Goal: Transaction & Acquisition: Register for event/course

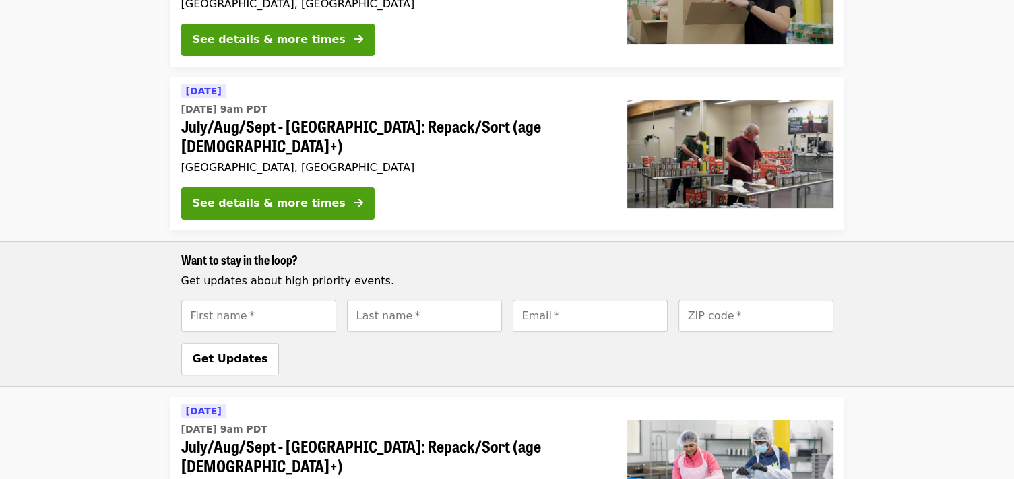
scroll to position [269, 0]
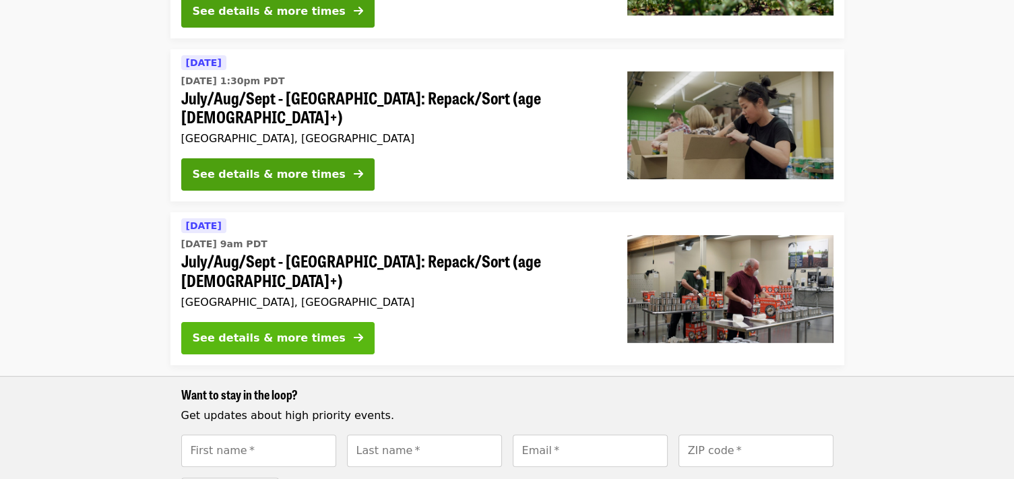
click at [291, 330] on div "See details & more times" at bounding box center [269, 338] width 153 height 16
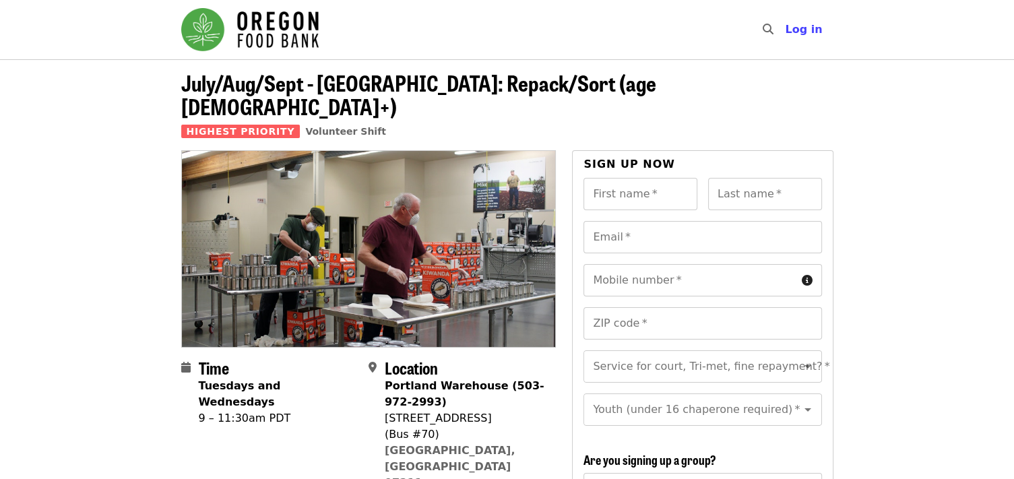
drag, startPoint x: 115, startPoint y: 282, endPoint x: 124, endPoint y: 282, distance: 8.8
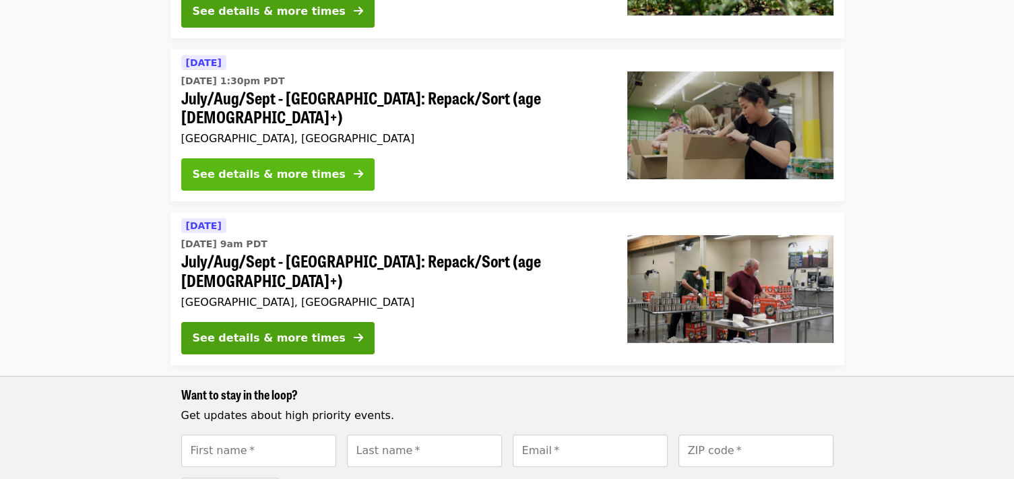
click at [306, 166] on div "See details & more times" at bounding box center [269, 174] width 153 height 16
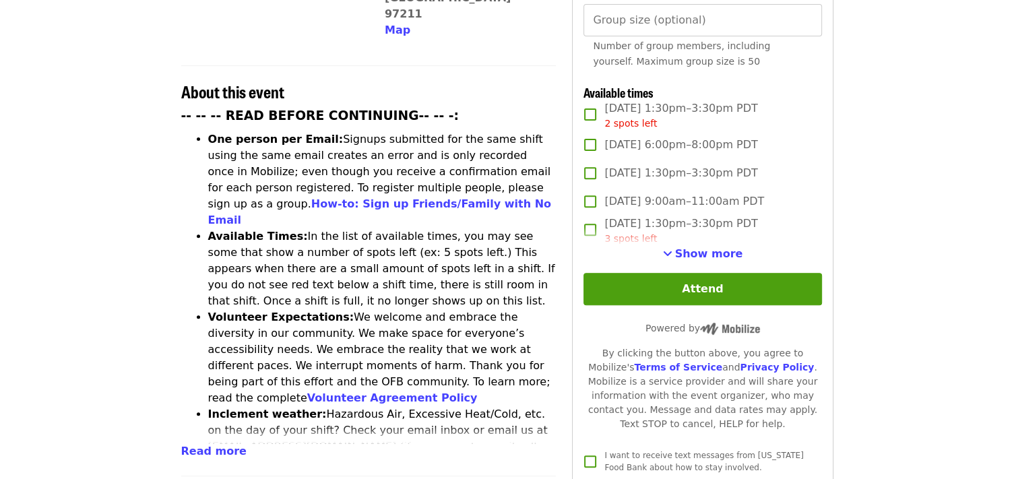
scroll to position [471, 0]
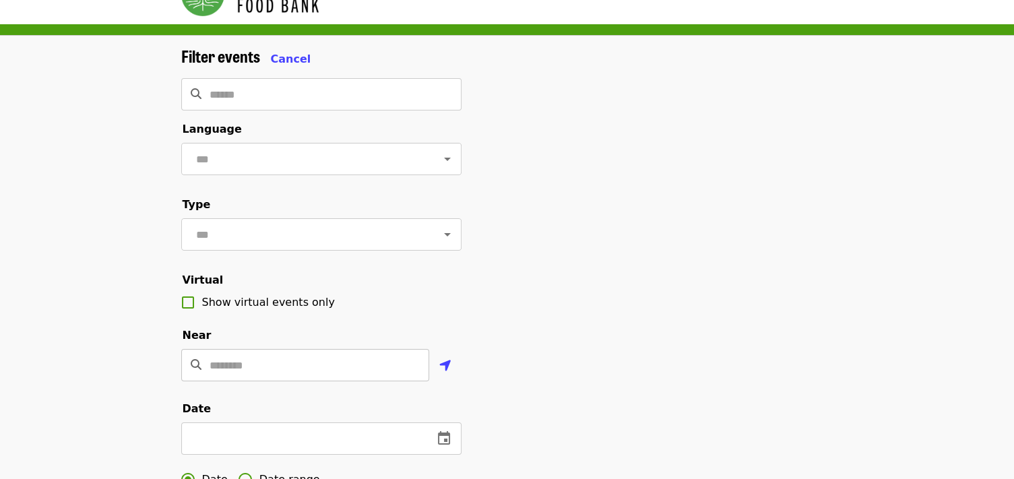
scroll to position [135, 0]
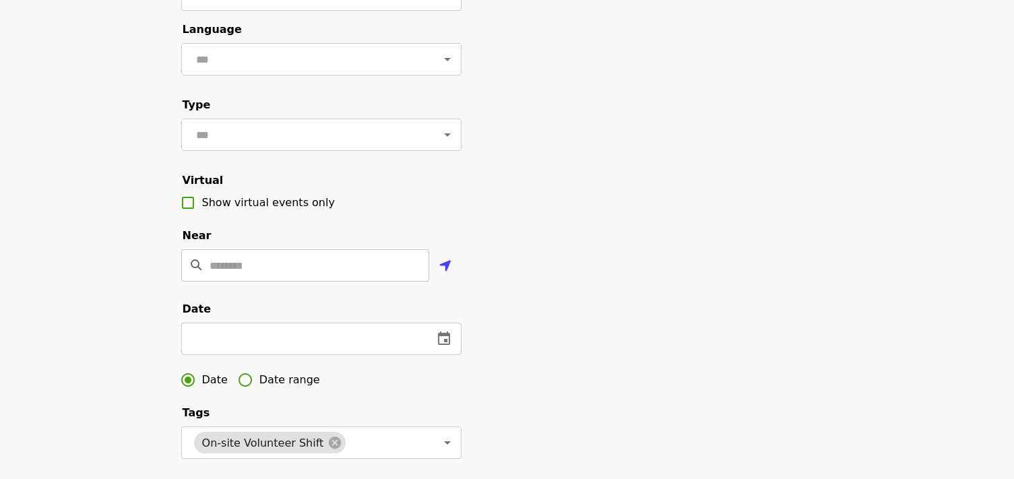
click at [267, 282] on input "Location" at bounding box center [319, 265] width 220 height 32
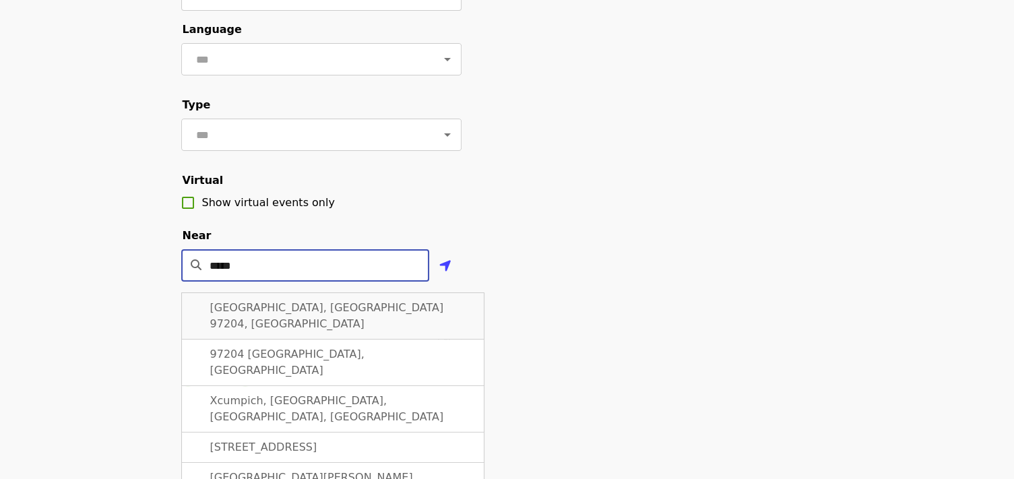
click at [337, 319] on div "[GEOGRAPHIC_DATA], [GEOGRAPHIC_DATA] 97204, [GEOGRAPHIC_DATA]" at bounding box center [332, 315] width 303 height 47
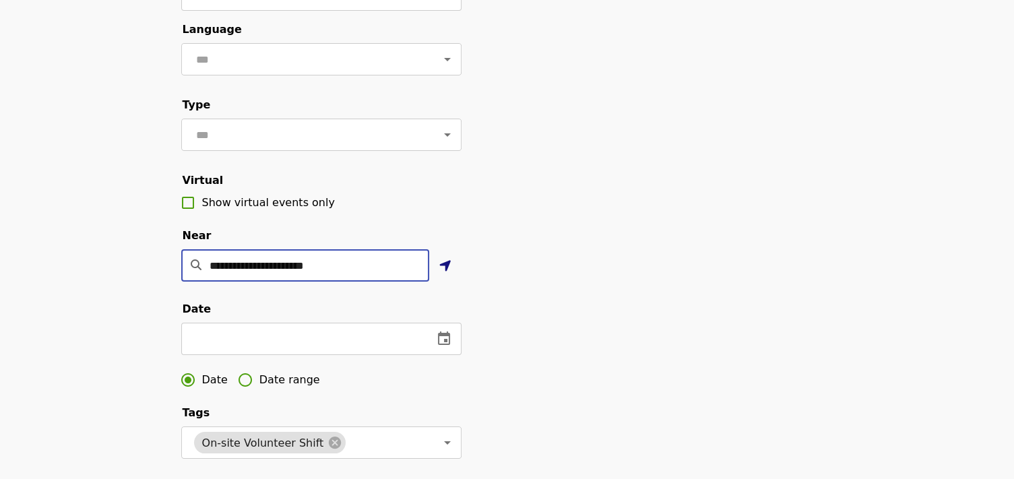
type input "**********"
click at [444, 274] on icon "location-arrow icon" at bounding box center [445, 266] width 12 height 16
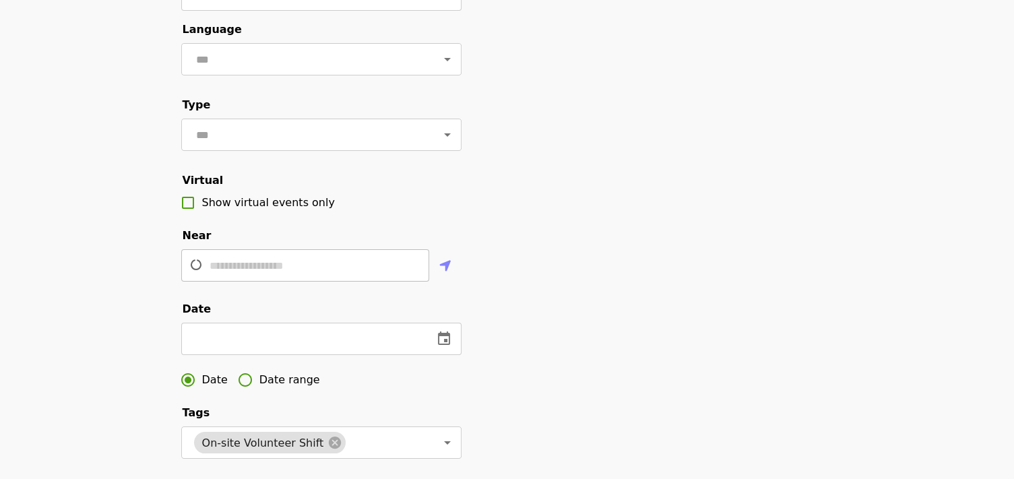
click at [166, 84] on div "Filter events Cancel ​ Language ​ Type ​ Virtual Show virtual events only Near …" at bounding box center [507, 317] width 1014 height 762
type input "**********"
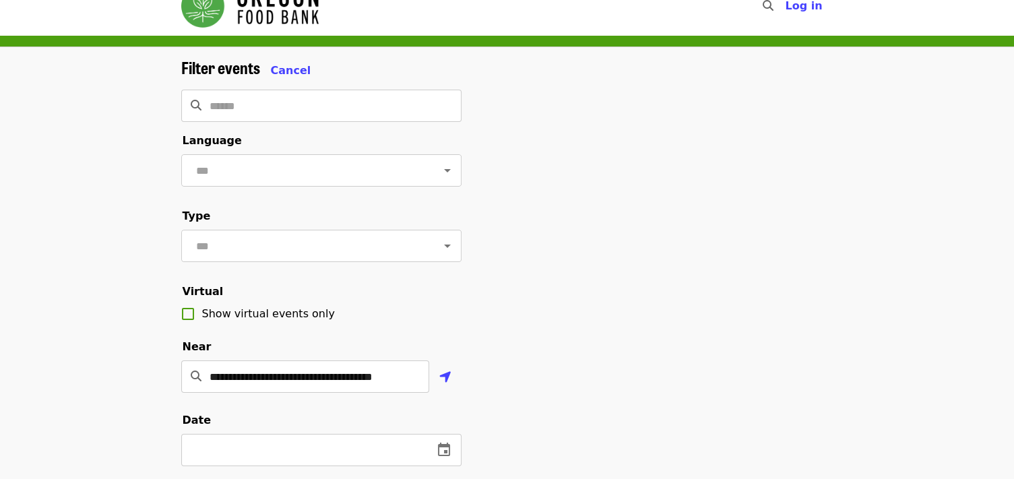
scroll to position [0, 0]
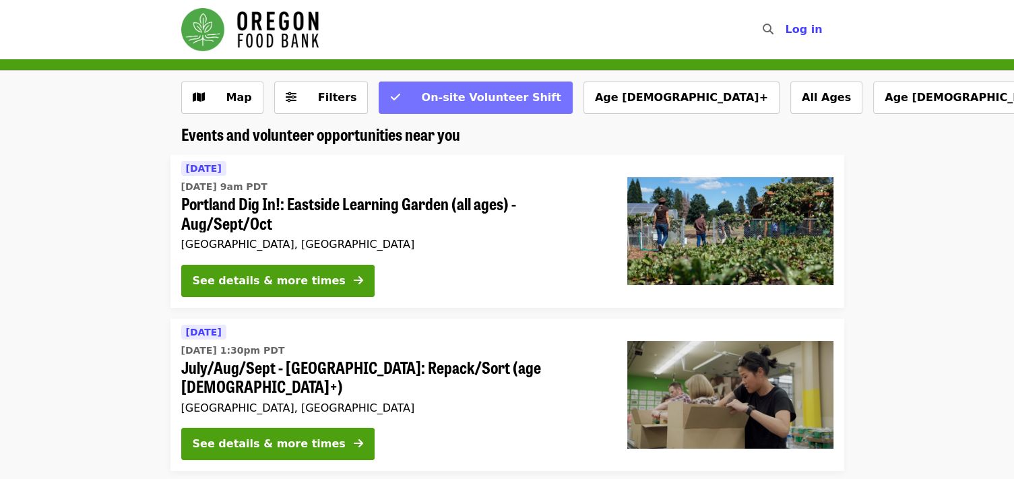
click at [421, 103] on span "On-site Volunteer Shift" at bounding box center [490, 97] width 139 height 13
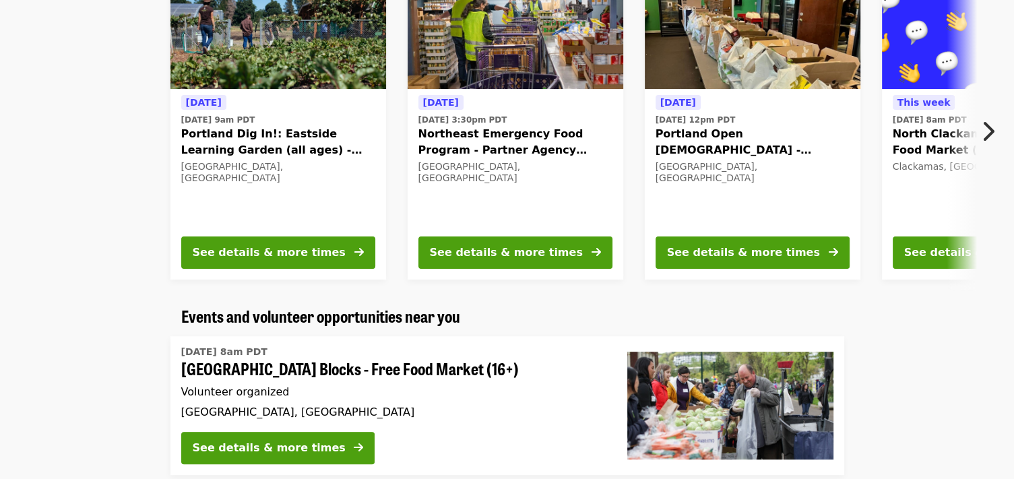
scroll to position [539, 0]
click at [983, 125] on icon "chevron-right icon" at bounding box center [987, 132] width 13 height 26
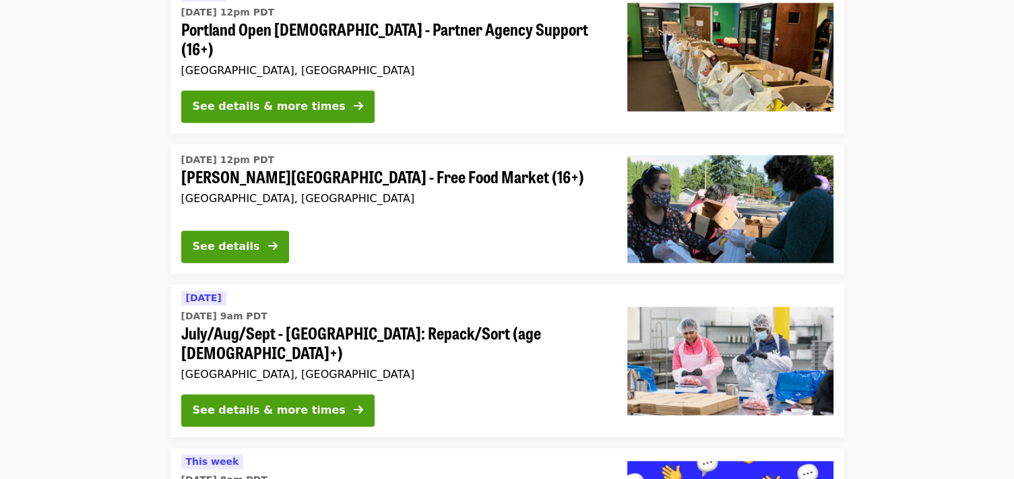
scroll to position [2022, 0]
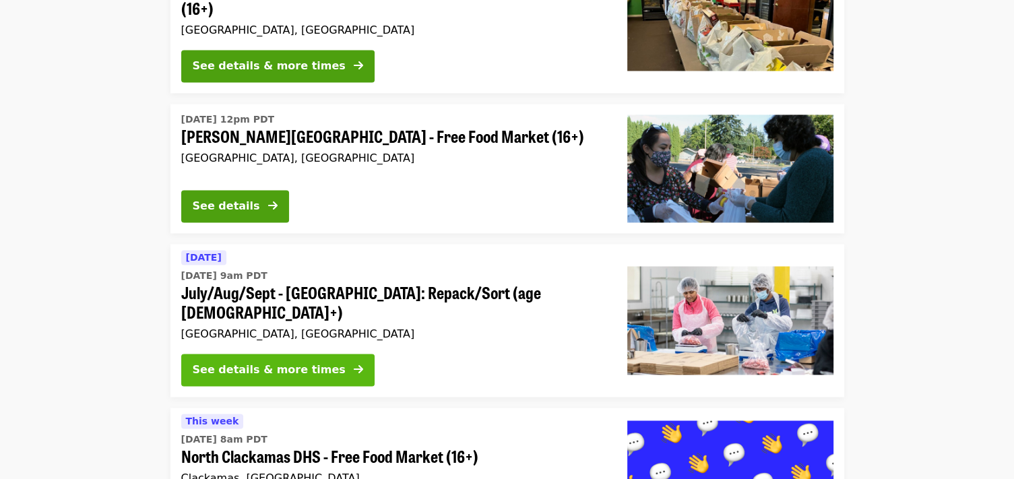
click at [331, 354] on button "See details & more times" at bounding box center [277, 370] width 193 height 32
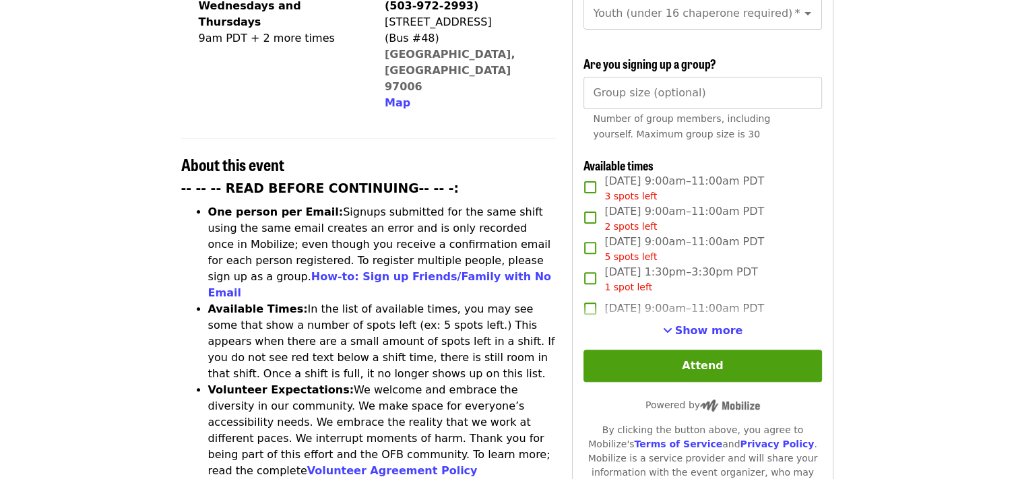
scroll to position [404, 0]
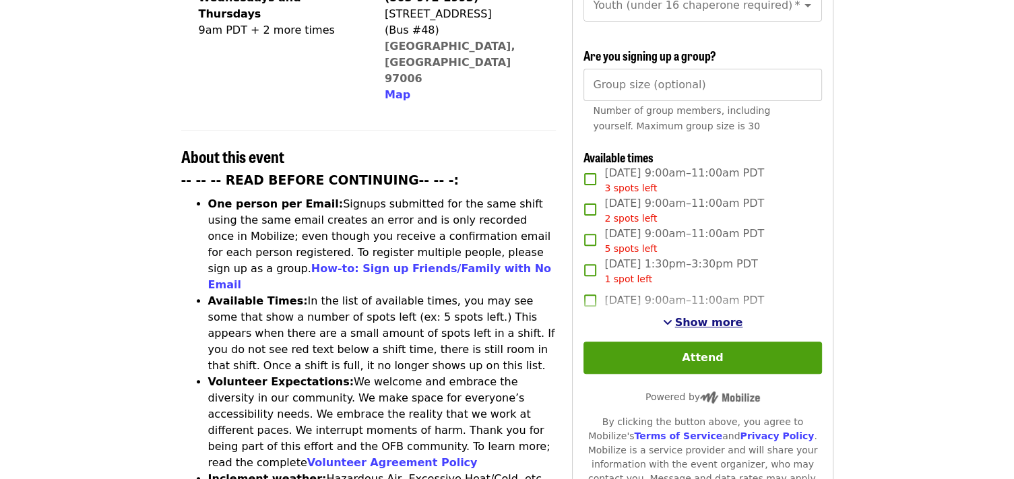
click at [711, 320] on span "Show more" at bounding box center [709, 322] width 68 height 13
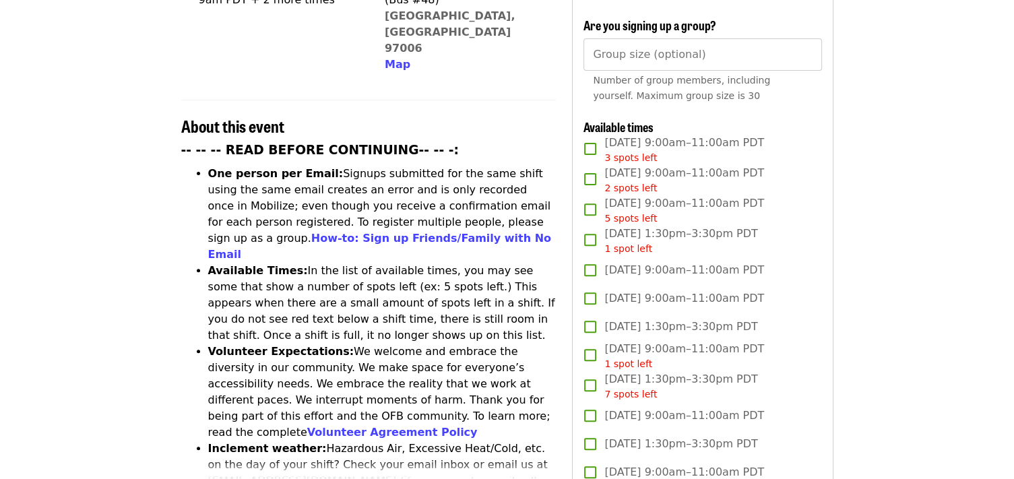
scroll to position [337, 0]
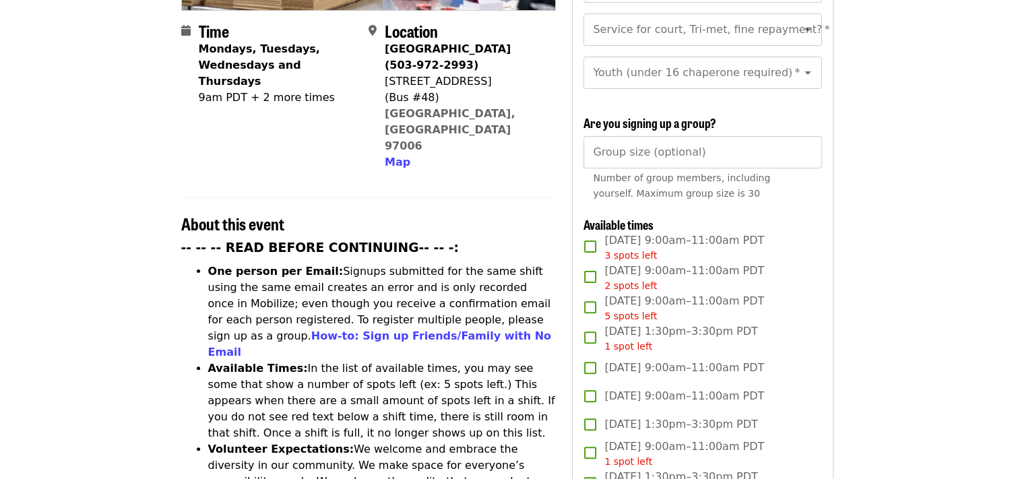
click at [670, 142] on input "Group size (optional)" at bounding box center [702, 152] width 238 height 32
type input "**"
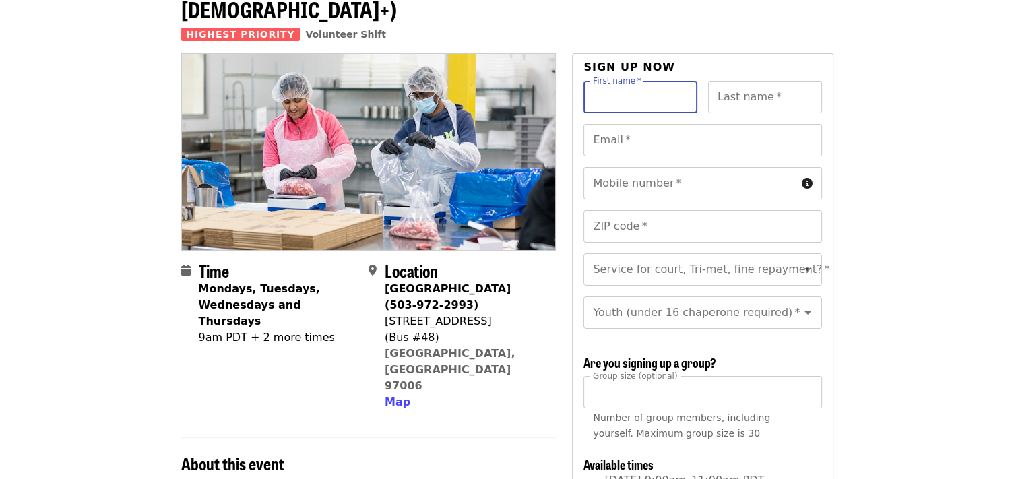
scroll to position [19, 0]
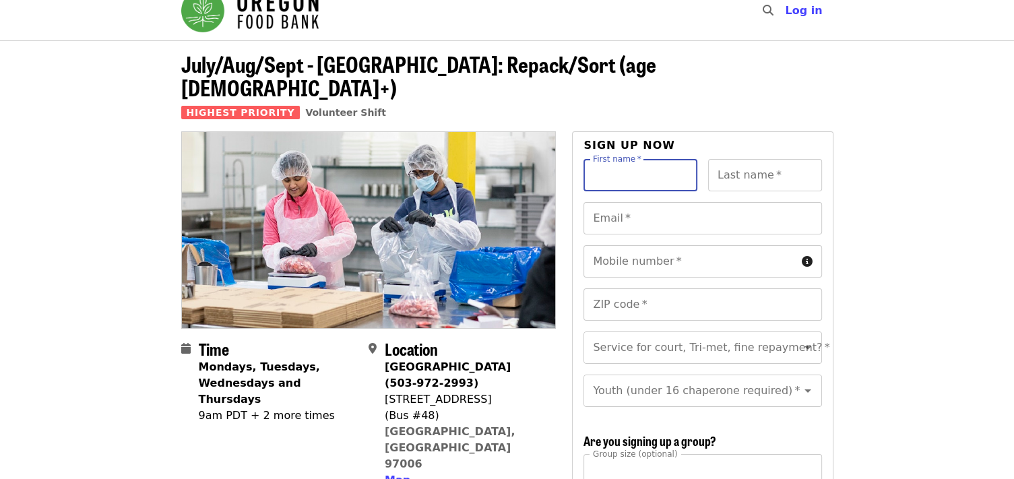
click at [486, 472] on div "Map" at bounding box center [465, 480] width 160 height 16
drag, startPoint x: 489, startPoint y: 409, endPoint x: 479, endPoint y: 409, distance: 10.1
click at [479, 409] on div "[GEOGRAPHIC_DATA] (503-972-2993) [STREET_ADDRESS] Map" at bounding box center [465, 423] width 160 height 129
click at [393, 473] on span "Map" at bounding box center [398, 479] width 26 height 13
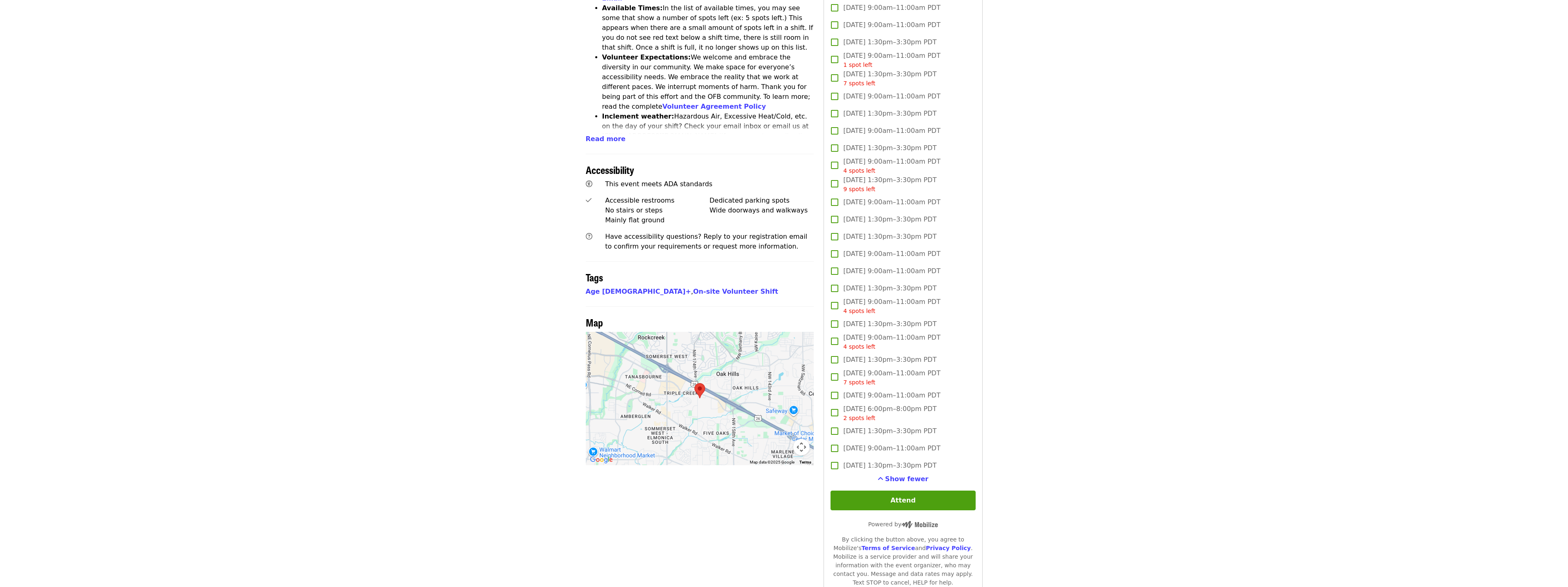
scroll to position [410, 0]
